Goal: Information Seeking & Learning: Learn about a topic

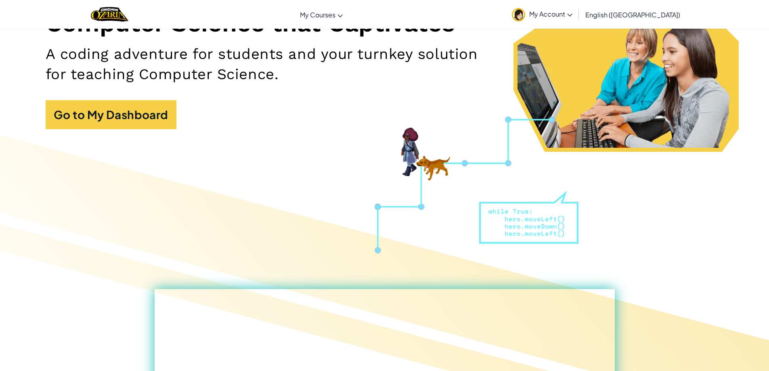
scroll to position [202, 0]
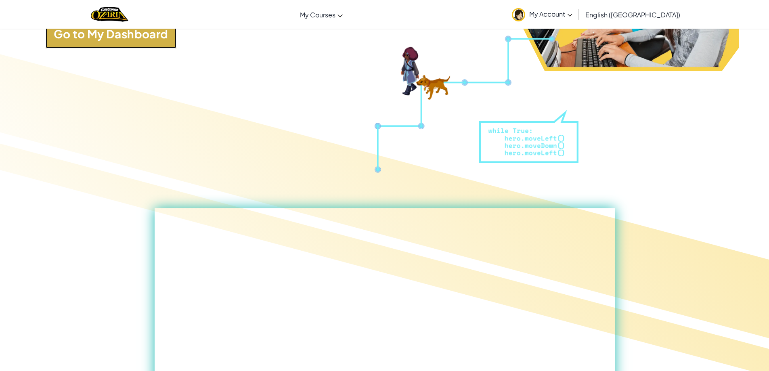
click at [143, 40] on link "Go to My Dashboard" at bounding box center [111, 33] width 131 height 29
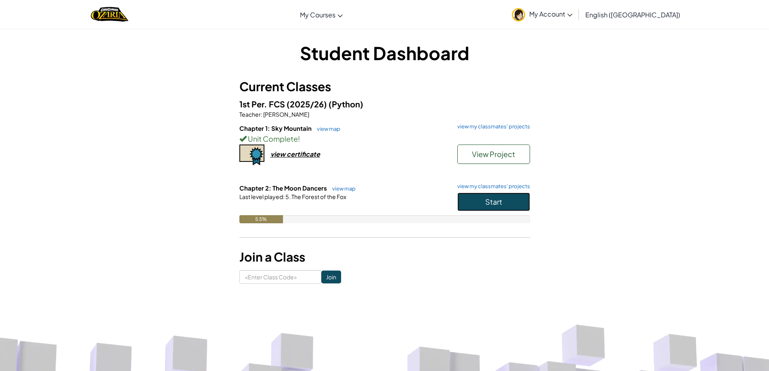
click at [507, 210] on button "Start" at bounding box center [494, 202] width 73 height 19
